Goal: Transaction & Acquisition: Book appointment/travel/reservation

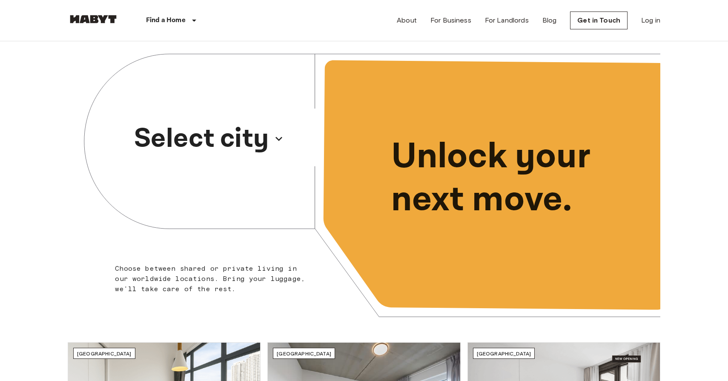
click at [219, 140] on p "Select city" at bounding box center [201, 138] width 135 height 41
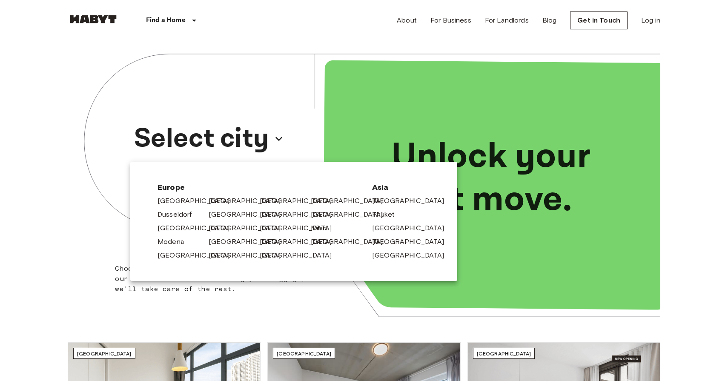
click at [241, 308] on div at bounding box center [364, 190] width 728 height 381
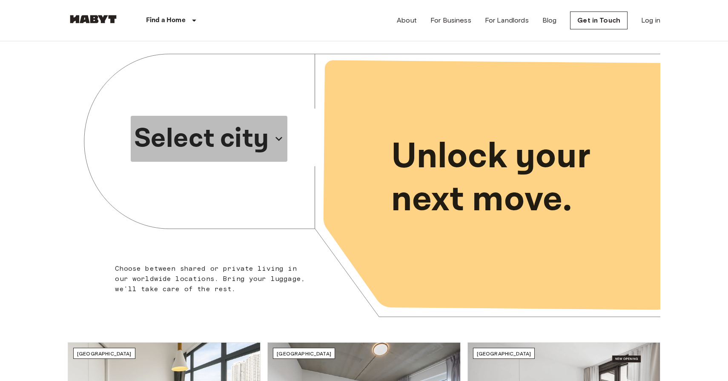
click at [198, 140] on p "Select city" at bounding box center [201, 138] width 135 height 41
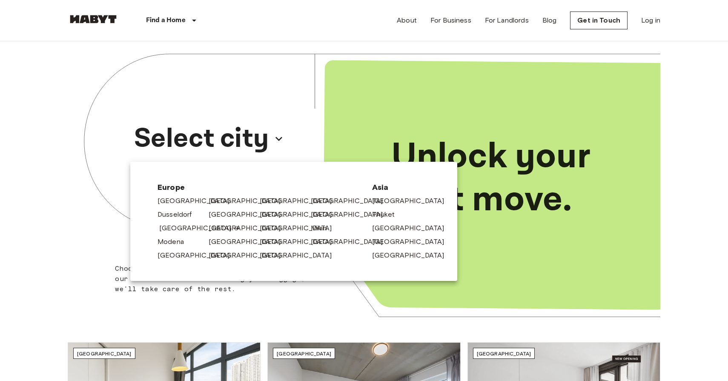
click at [169, 231] on link "[GEOGRAPHIC_DATA]" at bounding box center [199, 228] width 81 height 10
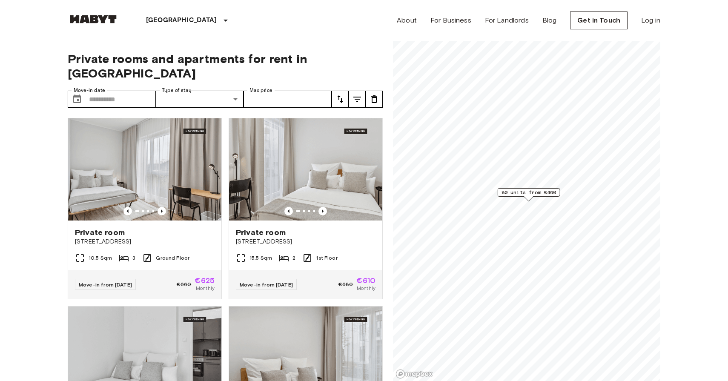
click at [141, 56] on span "Private rooms and apartments for rent in [GEOGRAPHIC_DATA]" at bounding box center [225, 65] width 315 height 29
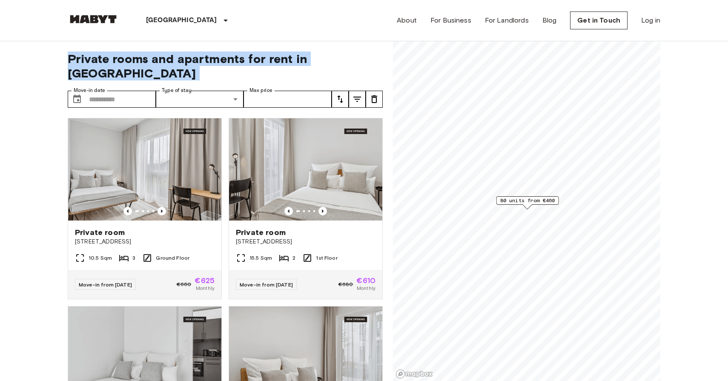
click at [141, 56] on span "Private rooms and apartments for rent in [GEOGRAPHIC_DATA]" at bounding box center [225, 65] width 315 height 29
copy div "Private rooms and apartments for rent in [GEOGRAPHIC_DATA] Move-in date"
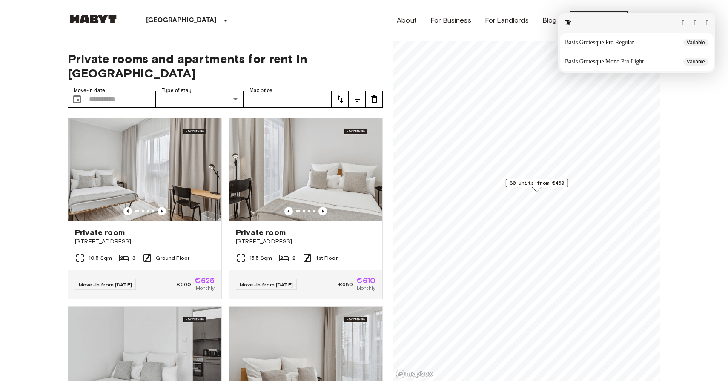
click at [705, 22] on button "button" at bounding box center [706, 23] width 3 height 7
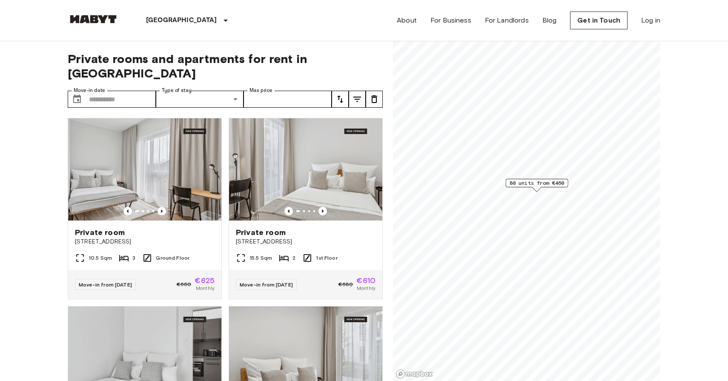
click at [87, 8] on div "[GEOGRAPHIC_DATA] [GEOGRAPHIC_DATA] [GEOGRAPHIC_DATA] [GEOGRAPHIC_DATA] [GEOGRA…" at bounding box center [163, 20] width 190 height 41
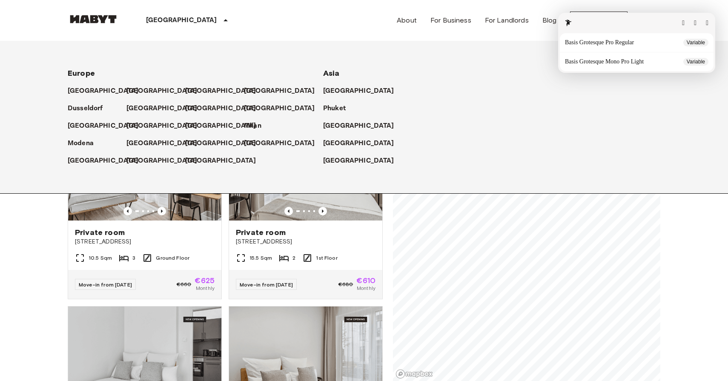
click at [705, 20] on button "button" at bounding box center [706, 23] width 3 height 7
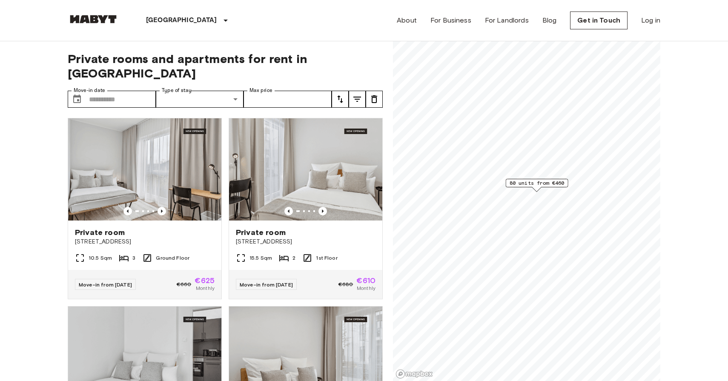
click at [116, 20] on img at bounding box center [93, 19] width 51 height 9
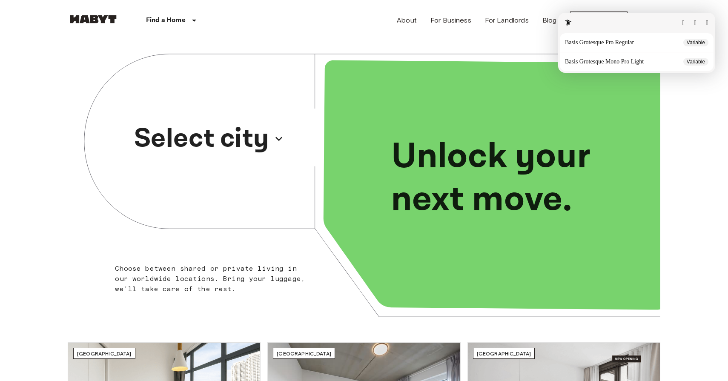
click at [705, 20] on button "button" at bounding box center [706, 23] width 3 height 7
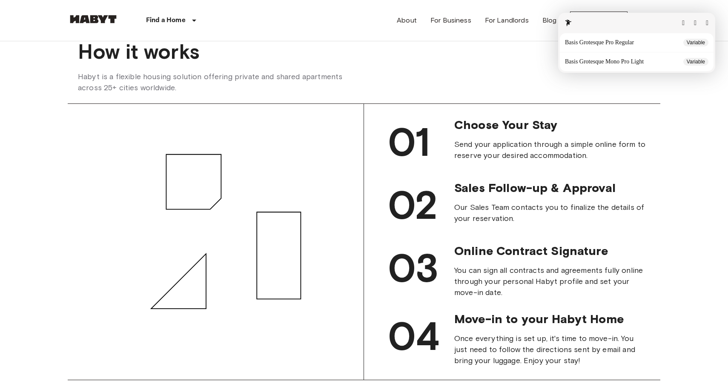
scroll to position [768, 0]
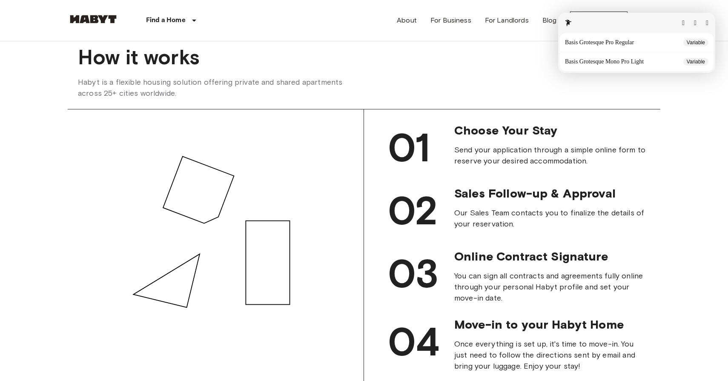
click at [705, 22] on button "button" at bounding box center [706, 23] width 3 height 7
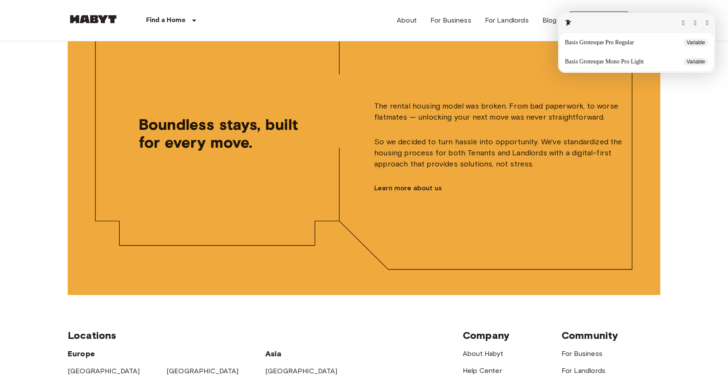
scroll to position [2000, 0]
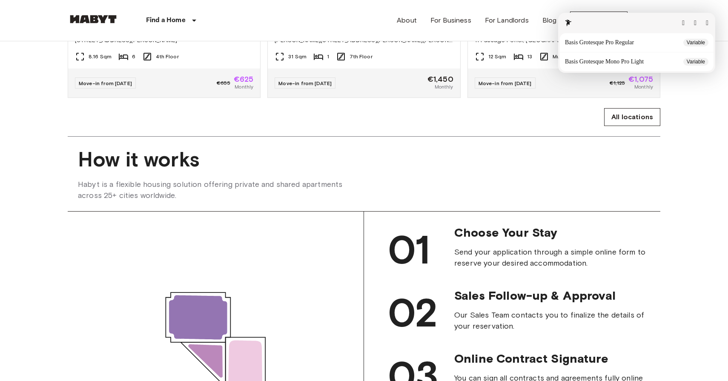
scroll to position [660, 0]
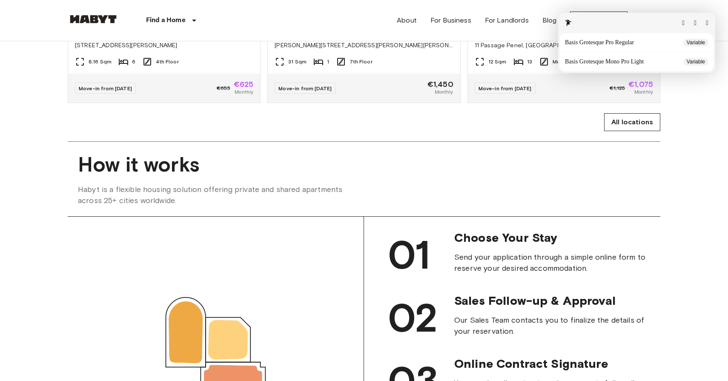
click at [705, 20] on button "button" at bounding box center [706, 23] width 3 height 7
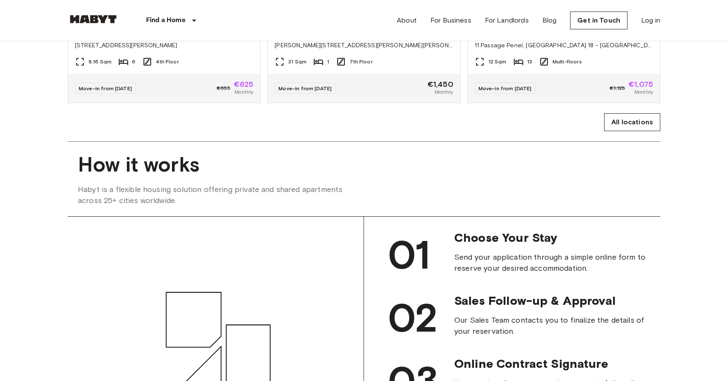
scroll to position [0, 0]
